Goal: Task Accomplishment & Management: Use online tool/utility

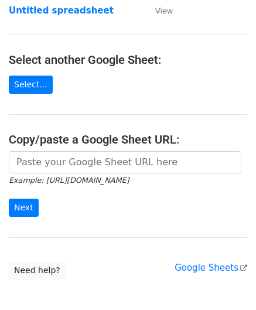
scroll to position [117, 0]
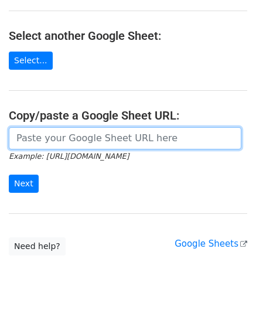
click at [67, 134] on input "url" at bounding box center [125, 138] width 232 height 22
paste input "[URL][DOMAIN_NAME]"
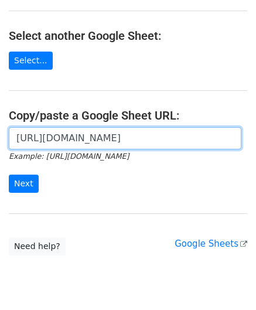
scroll to position [0, 248]
type input "[URL][DOMAIN_NAME]"
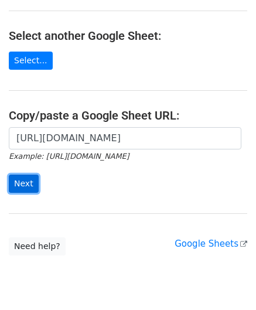
click at [18, 184] on input "Next" at bounding box center [24, 183] width 30 height 18
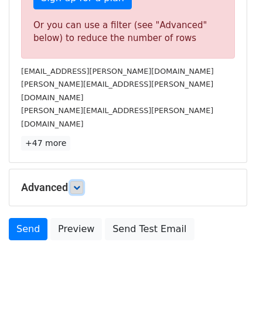
click at [75, 181] on link at bounding box center [76, 187] width 13 height 13
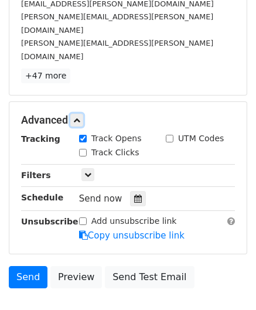
scroll to position [481, 0]
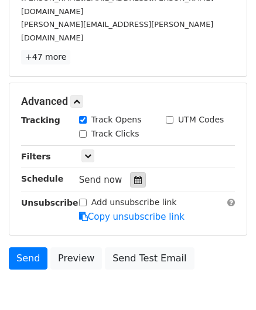
click at [137, 172] on div at bounding box center [138, 179] width 16 height 15
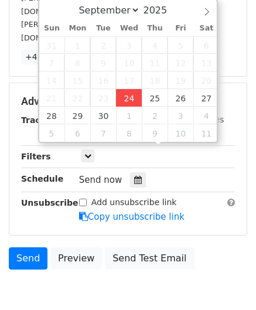
type input "2025-09-24 12:00"
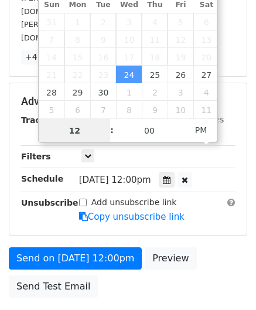
type input "6"
drag, startPoint x: 77, startPoint y: 127, endPoint x: 99, endPoint y: 154, distance: 34.9
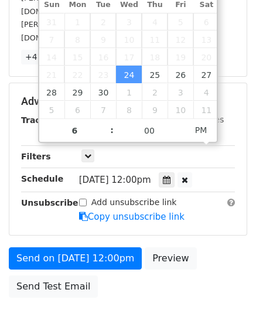
type input "2025-09-24 18:00"
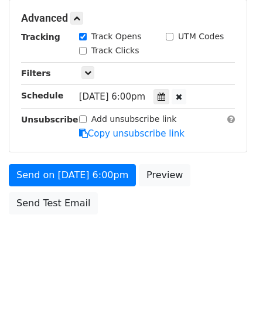
scroll to position [537, 0]
